Goal: Check status: Check status

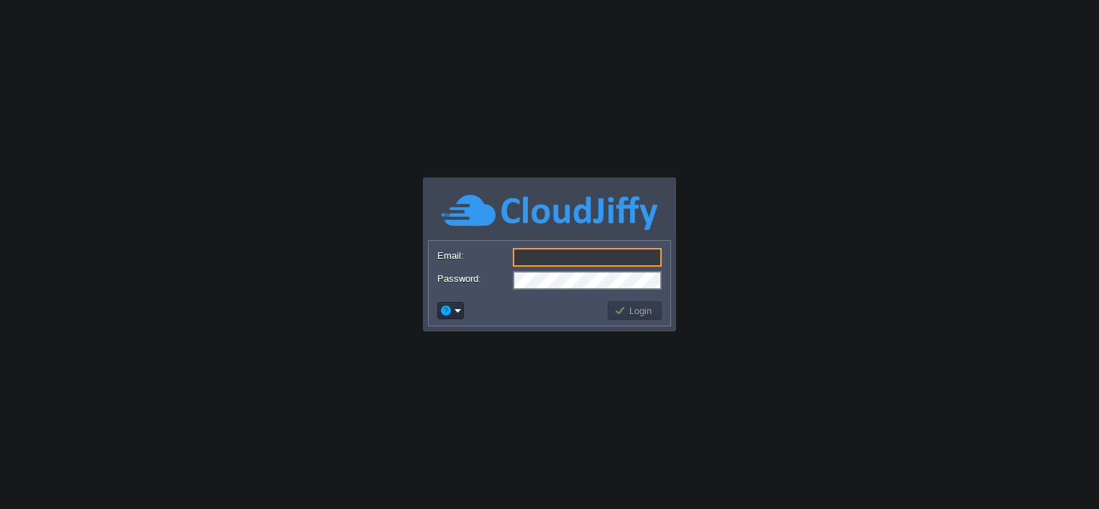
type input "[EMAIL_ADDRESS][DOMAIN_NAME]"
click at [633, 314] on button "Login" at bounding box center [635, 310] width 42 height 13
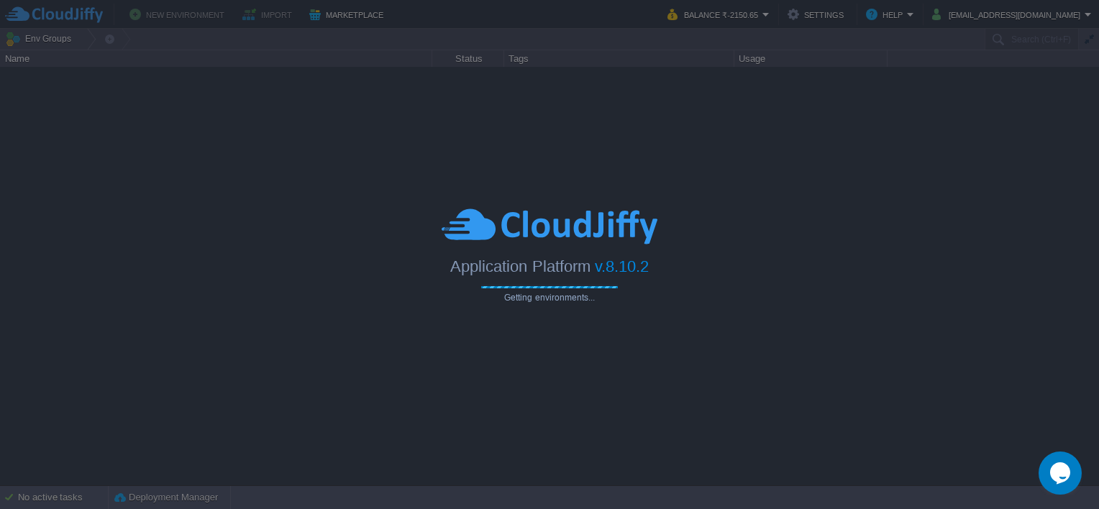
type input "Search (Ctrl+F)"
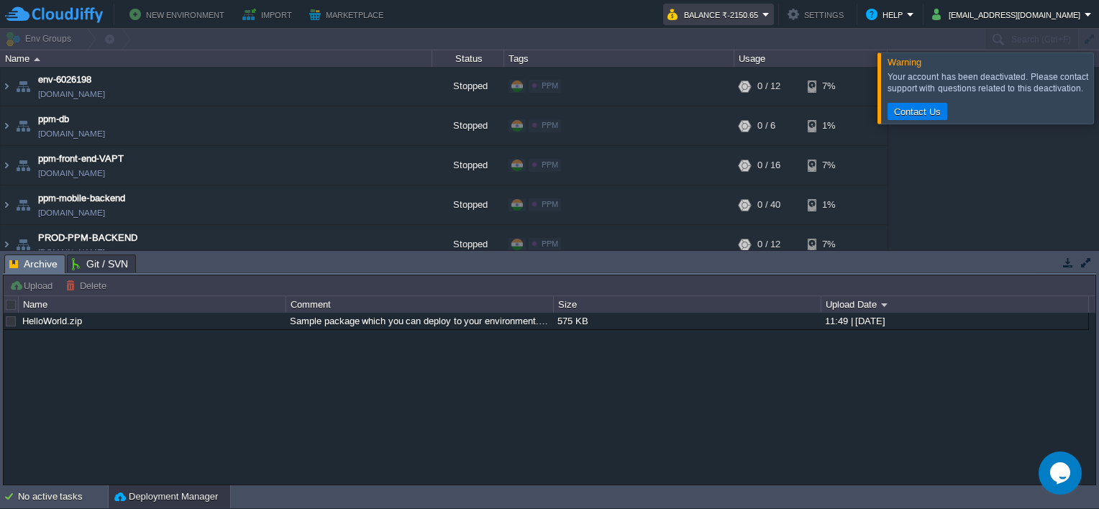
click at [762, 16] on button "Balance ₹-2150.65" at bounding box center [714, 14] width 95 height 17
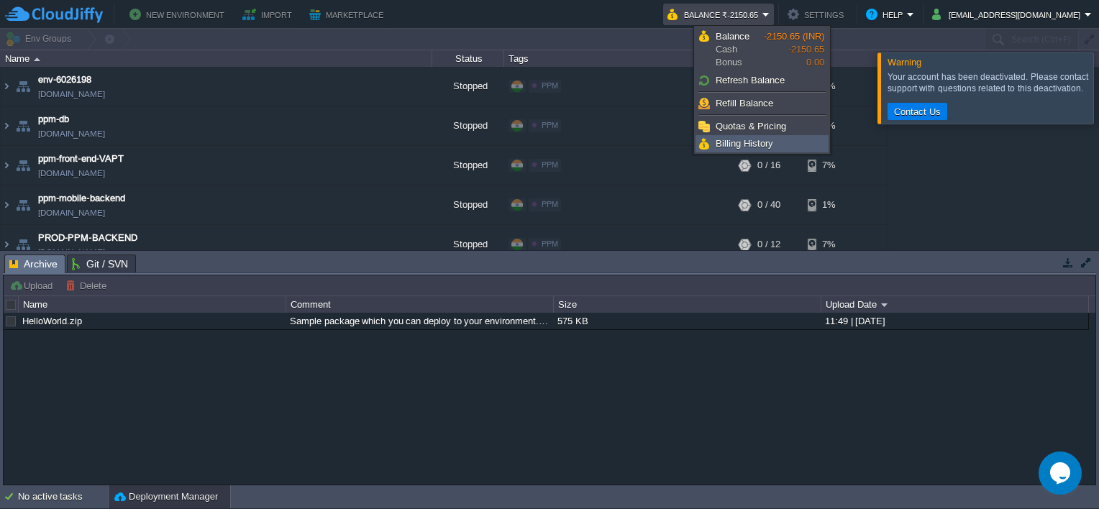
click at [762, 138] on span "Billing History" at bounding box center [744, 143] width 58 height 11
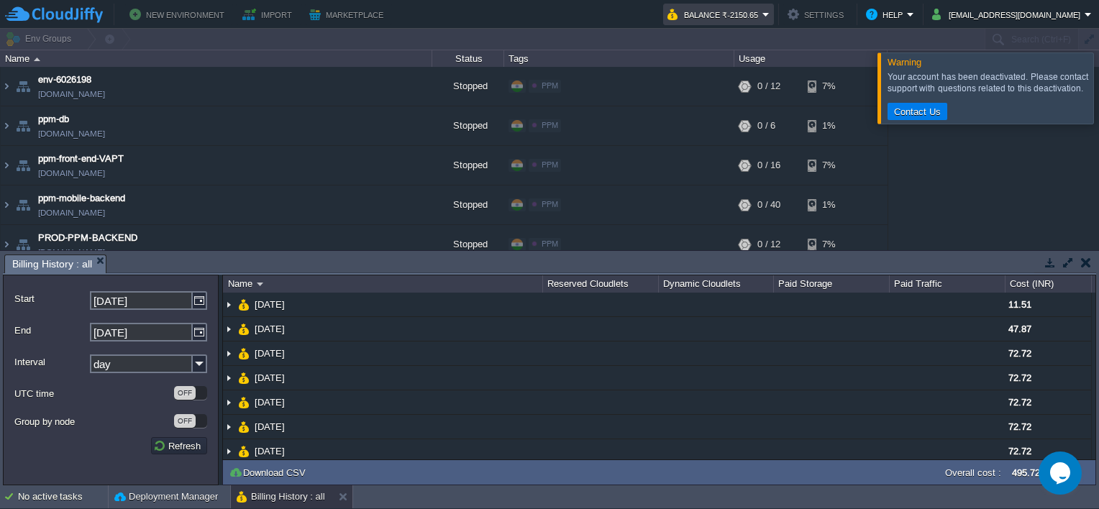
click at [762, 15] on button "Balance ₹-2150.65" at bounding box center [714, 14] width 95 height 17
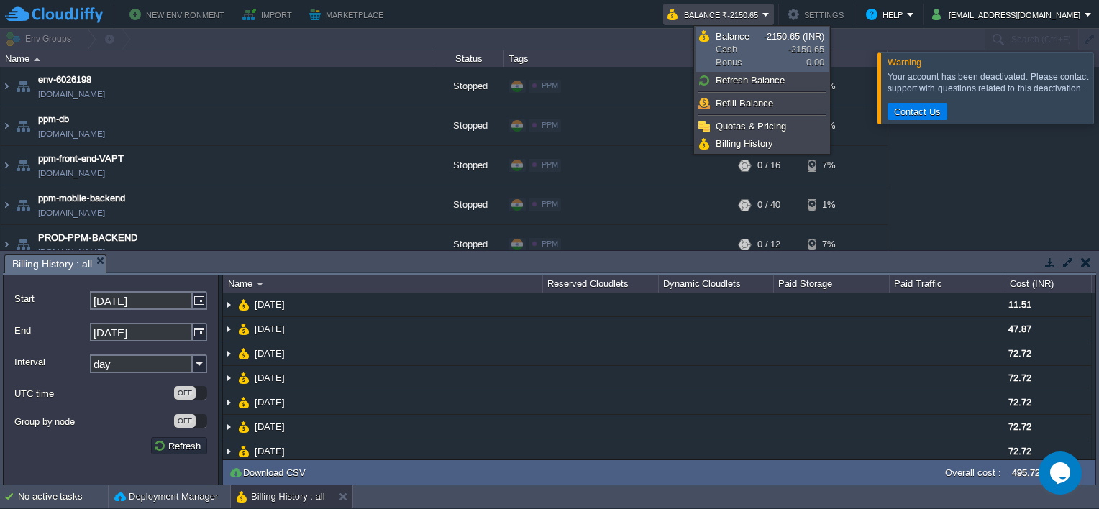
click at [748, 36] on span "Balance Cash Bonus" at bounding box center [739, 49] width 48 height 39
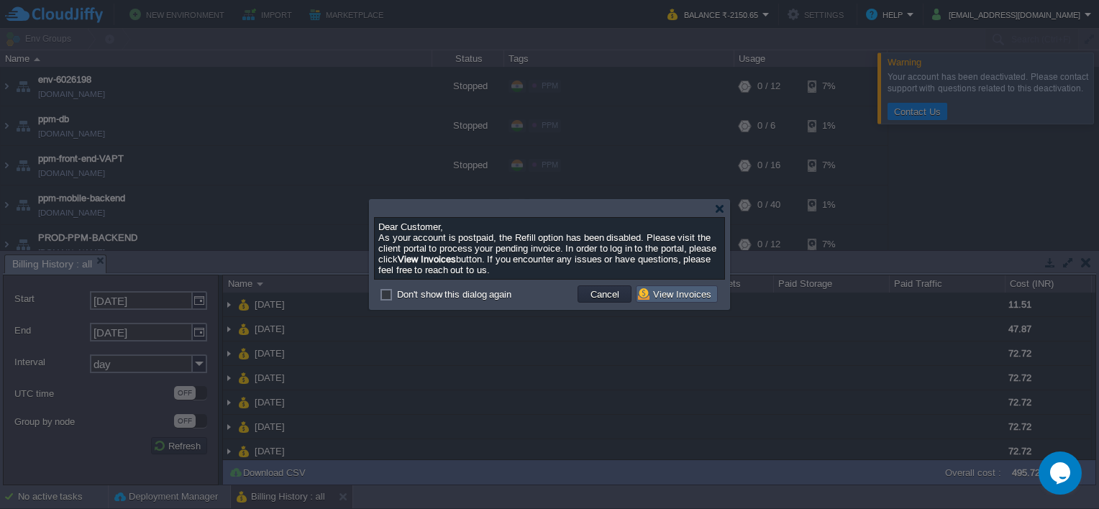
click at [686, 296] on button "View Invoices" at bounding box center [677, 294] width 78 height 13
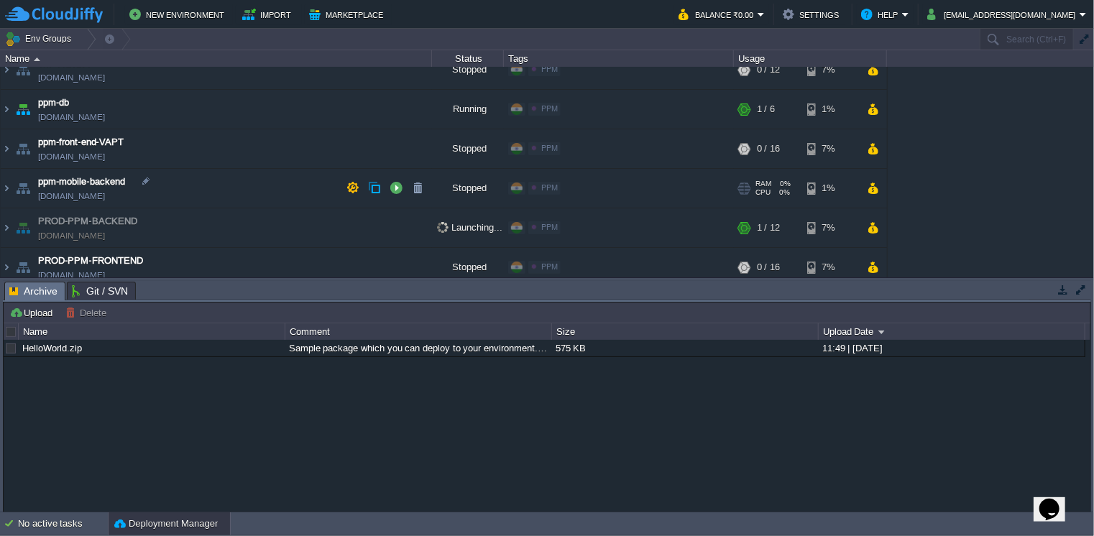
scroll to position [25, 0]
